Goal: Information Seeking & Learning: Learn about a topic

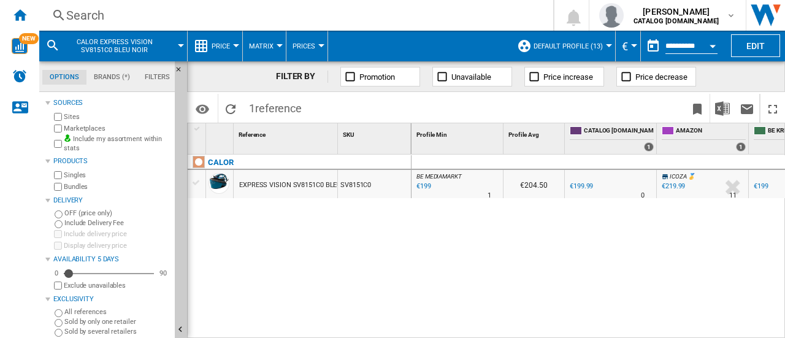
scroll to position [0, 147]
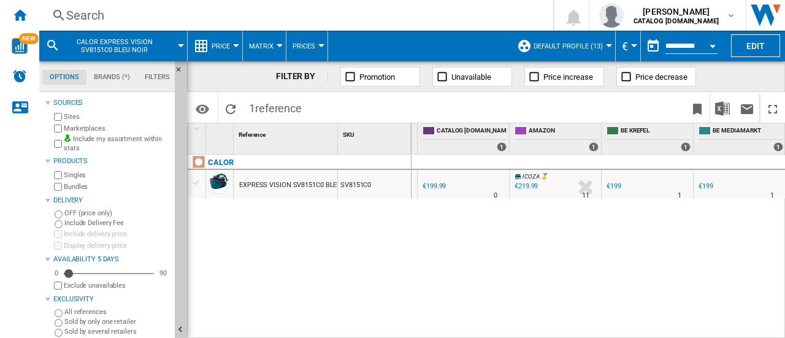
click at [82, 12] on div "Search" at bounding box center [293, 15] width 455 height 17
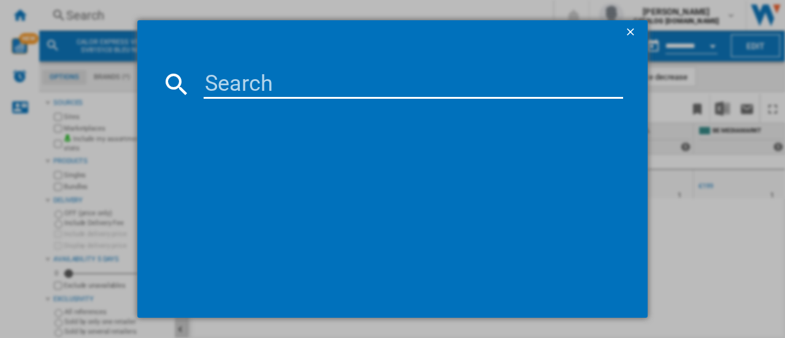
click at [246, 93] on input at bounding box center [414, 83] width 420 height 29
click at [240, 86] on input at bounding box center [414, 83] width 420 height 29
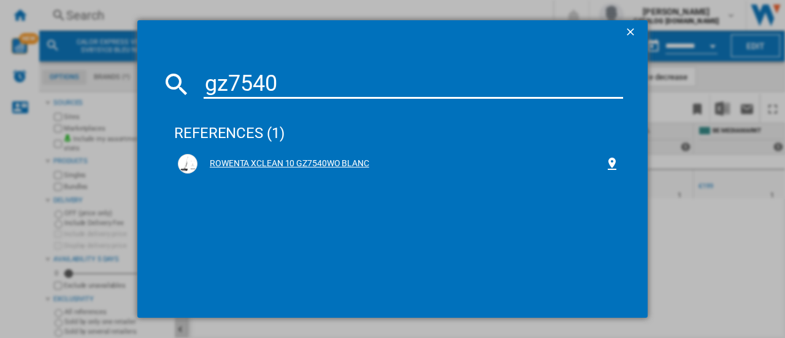
type input "gz7540"
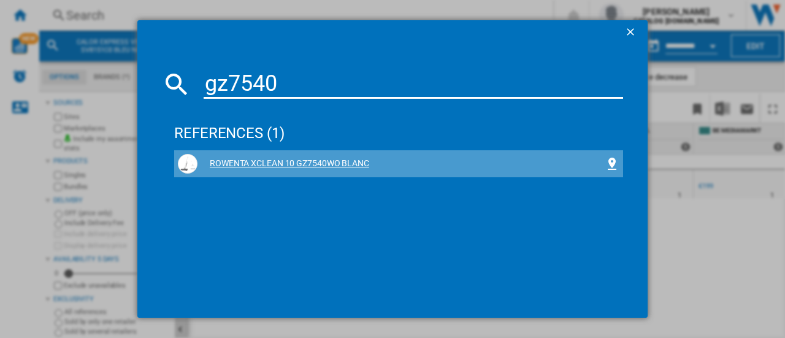
click at [245, 164] on div "ROWENTA XCLEAN 10 GZ7540WO BLANC" at bounding box center [401, 164] width 407 height 12
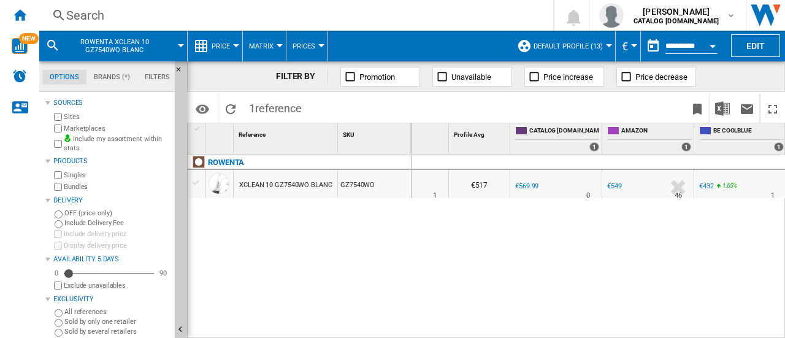
scroll to position [0, 55]
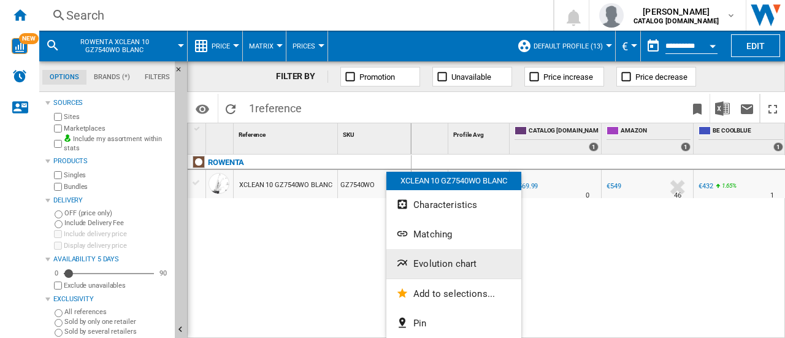
click at [444, 264] on span "Evolution chart" at bounding box center [444, 263] width 63 height 11
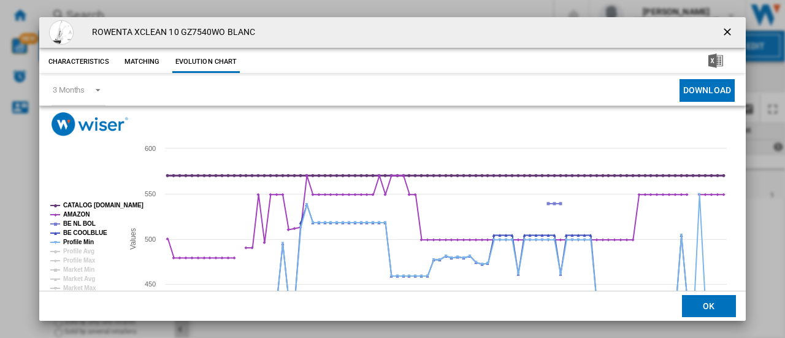
click at [86, 204] on tspan "CATALOG [DOMAIN_NAME]" at bounding box center [103, 205] width 80 height 7
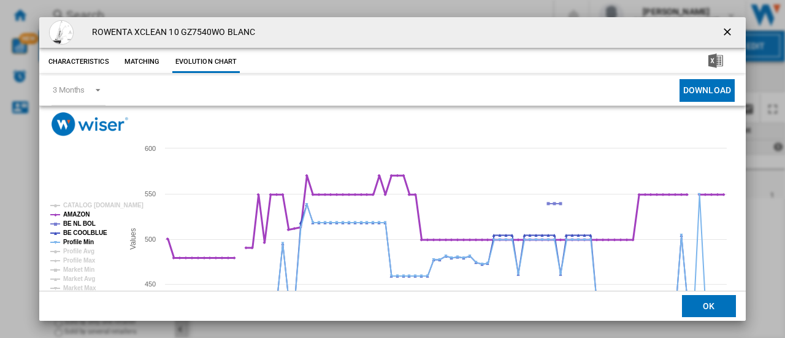
click at [79, 213] on tspan "AMAZON" at bounding box center [76, 214] width 26 height 7
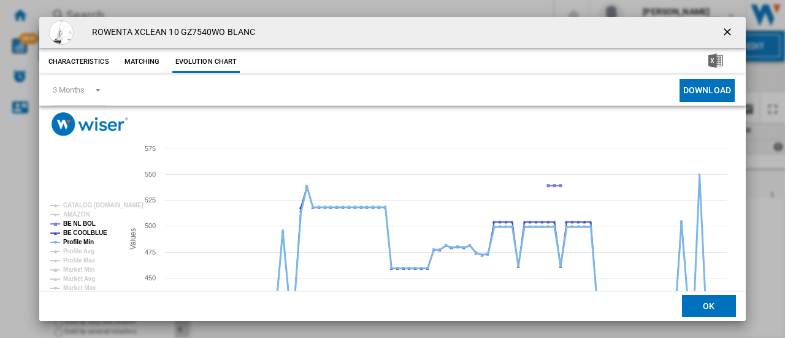
click at [77, 242] on tspan "Profile Min" at bounding box center [78, 242] width 31 height 7
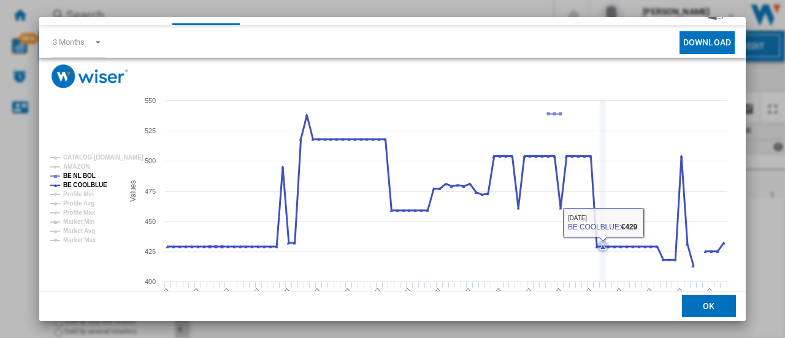
scroll to position [91, 0]
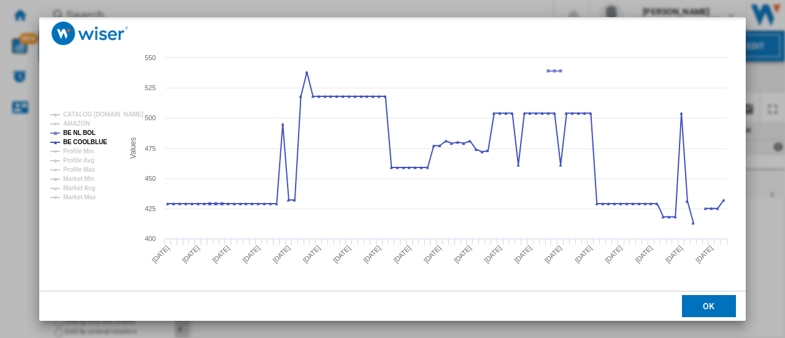
drag, startPoint x: 715, startPoint y: 302, endPoint x: 772, endPoint y: 314, distance: 58.9
click at [715, 302] on button "OK" at bounding box center [709, 306] width 54 height 22
